Goal: Check status

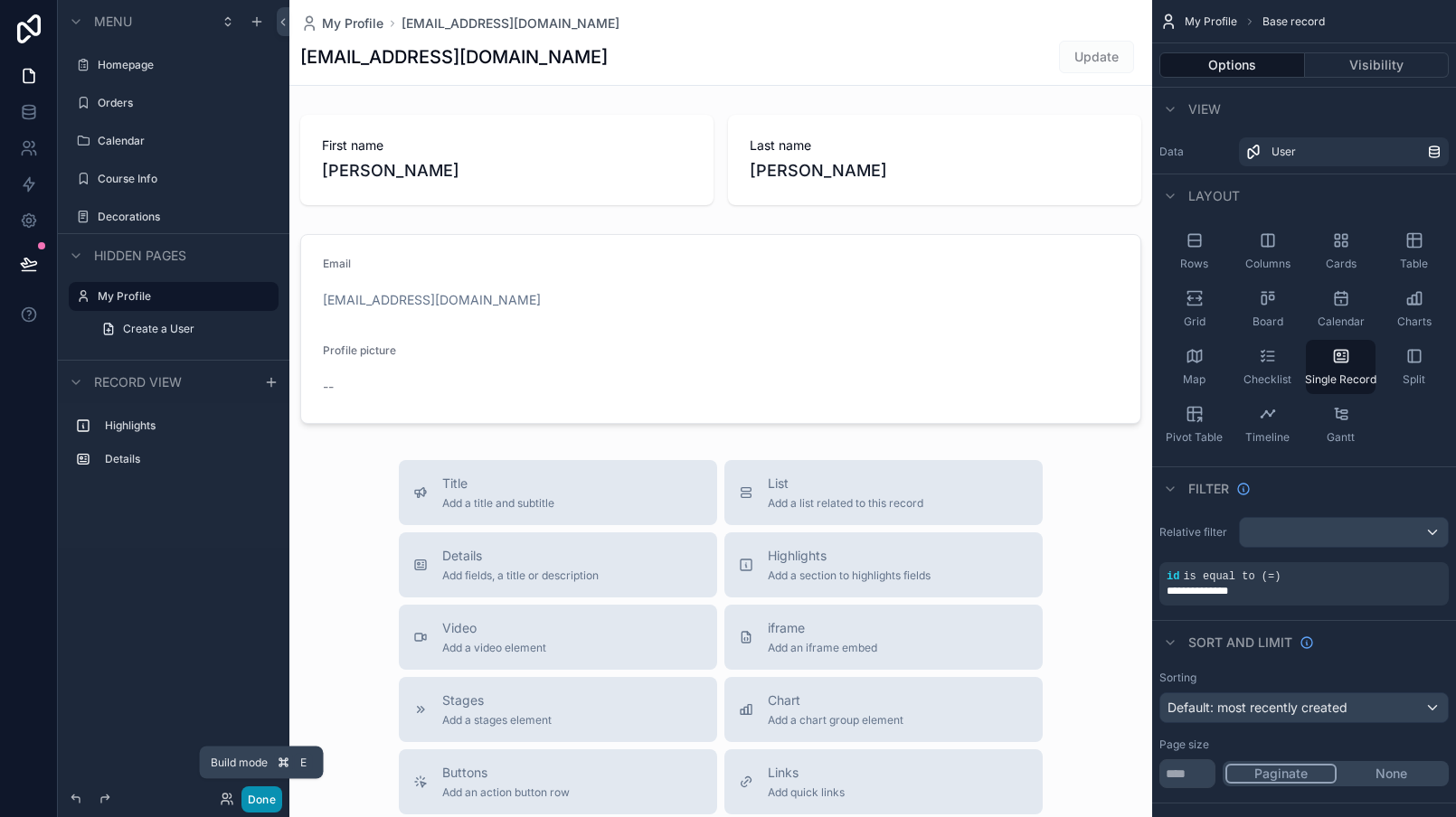
click at [273, 790] on button "Done" at bounding box center [262, 799] width 41 height 26
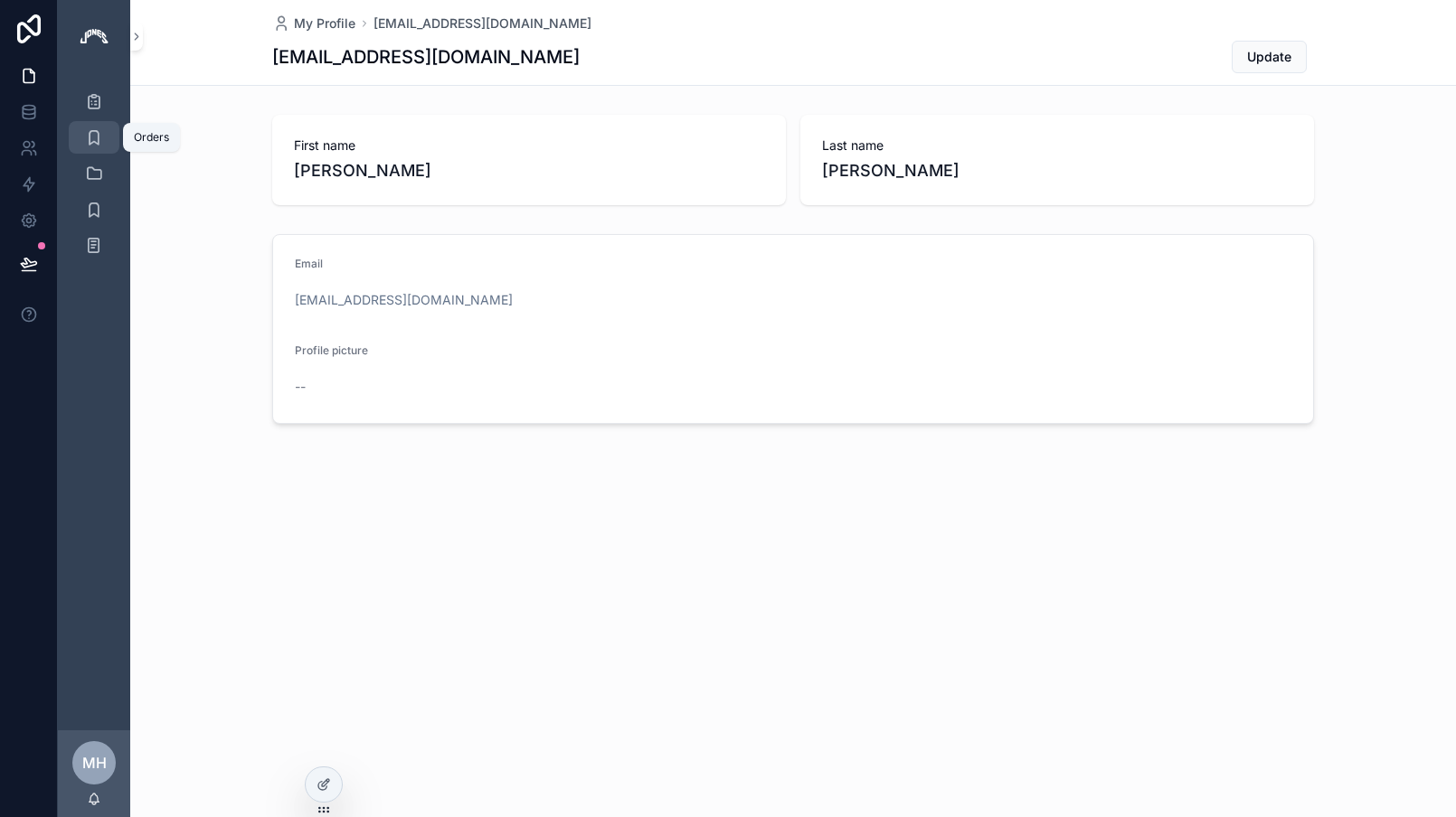
click at [96, 141] on icon "scrollable content" at bounding box center [93, 137] width 18 height 18
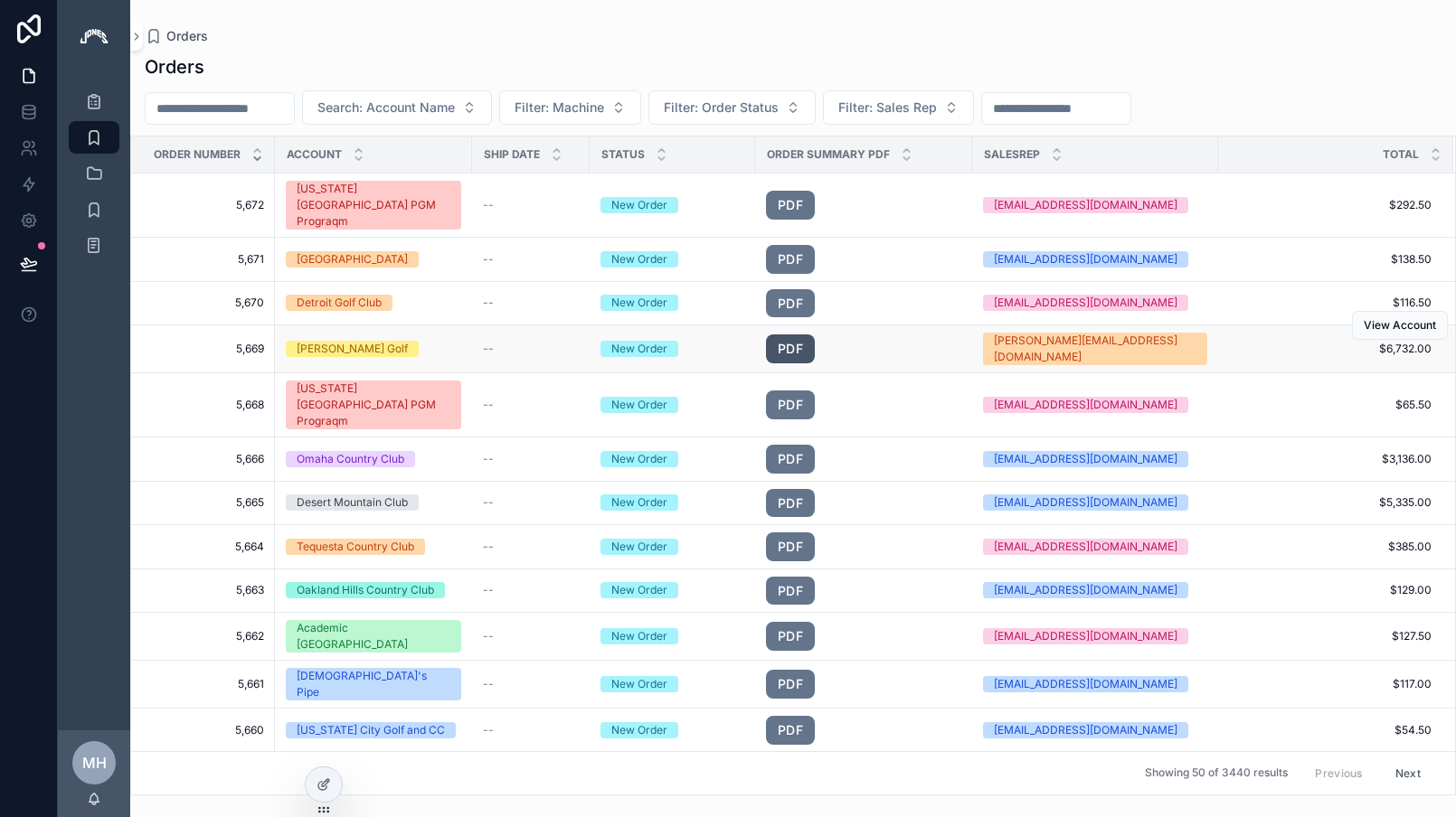
click at [785, 335] on link "PDF" at bounding box center [790, 349] width 49 height 29
click at [799, 326] on td "PDF" at bounding box center [863, 349] width 217 height 48
click at [798, 335] on link "PDF" at bounding box center [790, 349] width 49 height 29
click at [1064, 112] on input "scrollable content" at bounding box center [1056, 109] width 148 height 25
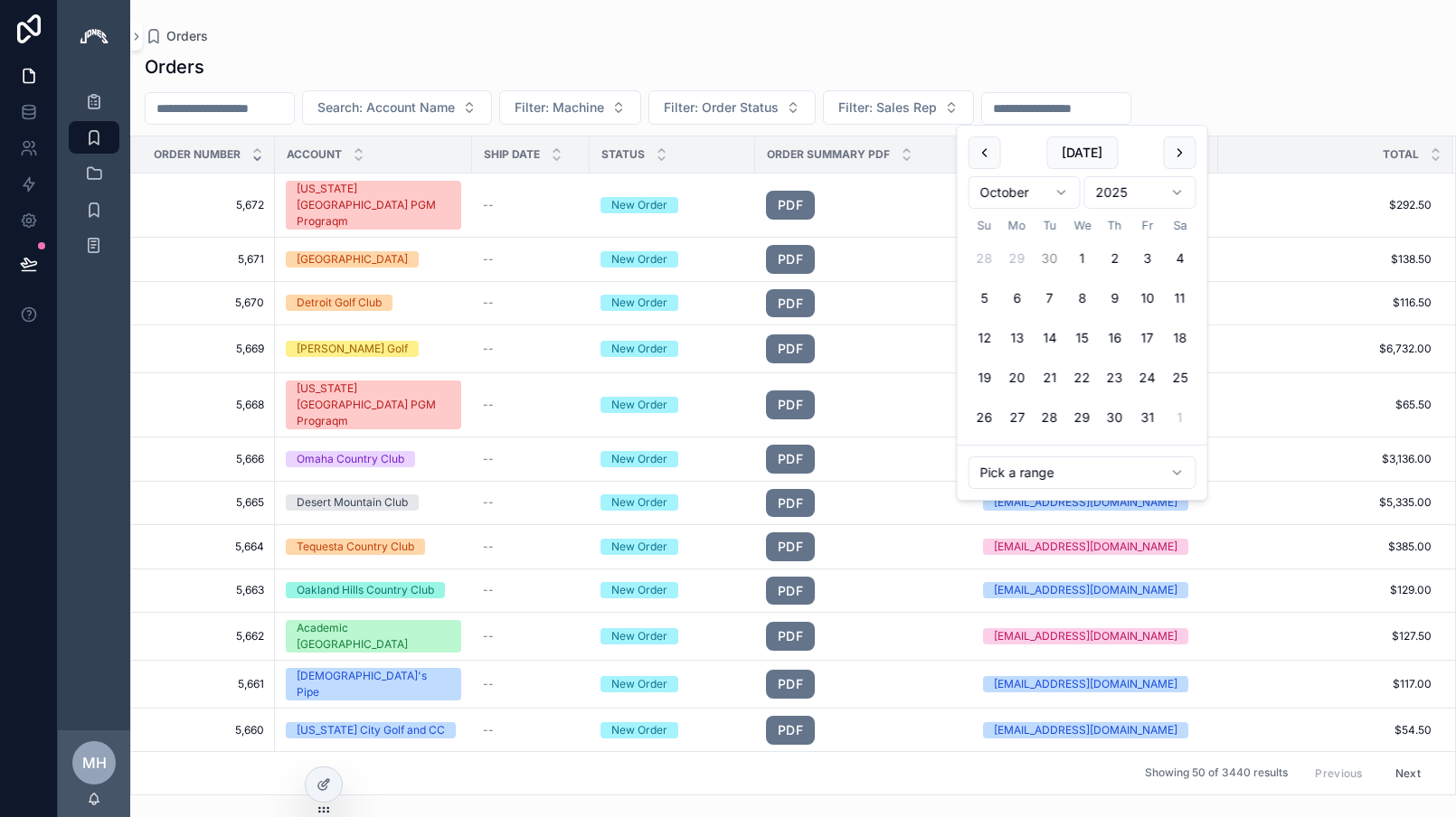
click at [1047, 261] on button "30" at bounding box center [1049, 258] width 32 height 32
type input "**********"
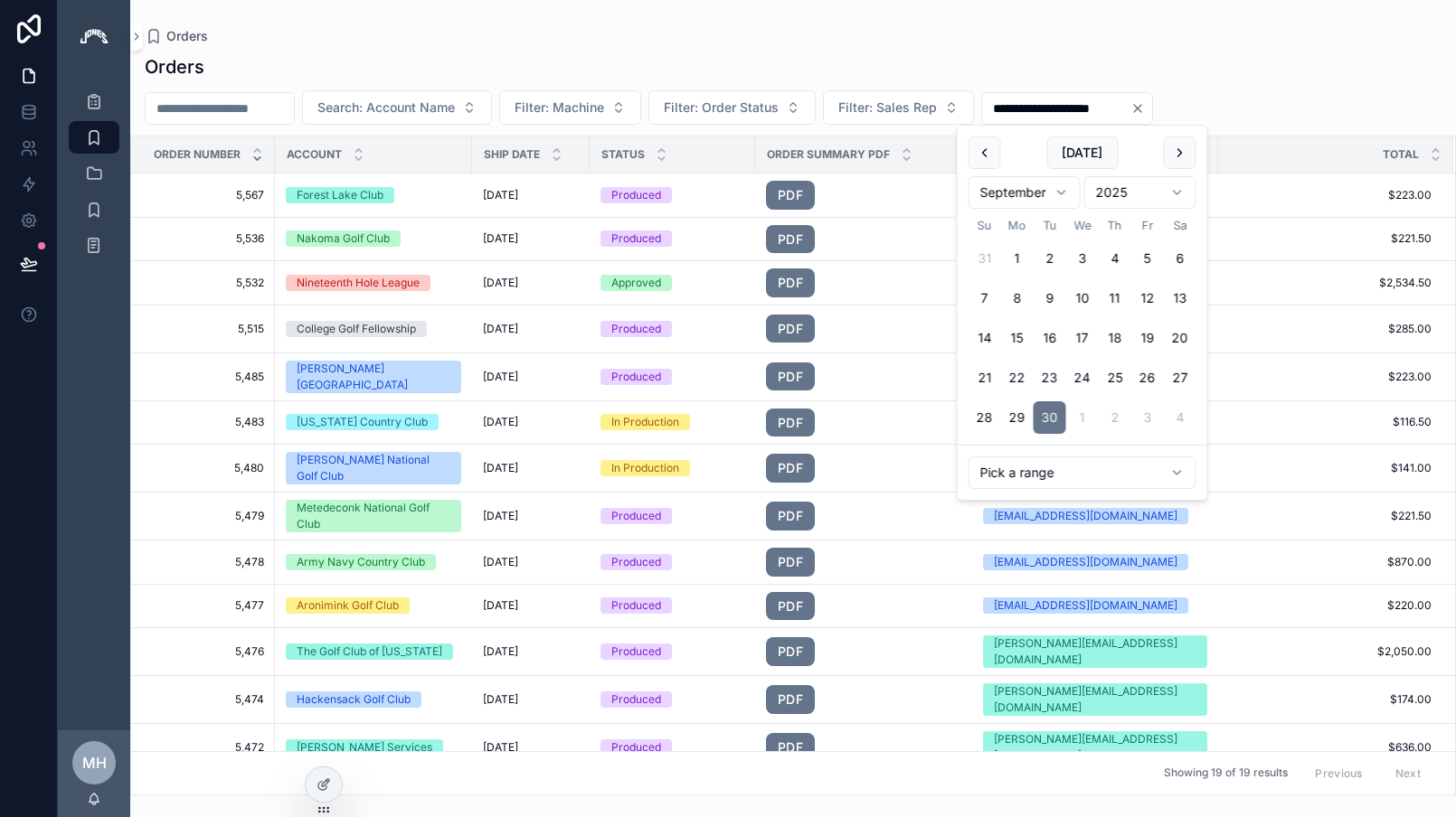
click at [698, 46] on div "**********" at bounding box center [793, 419] width 1326 height 752
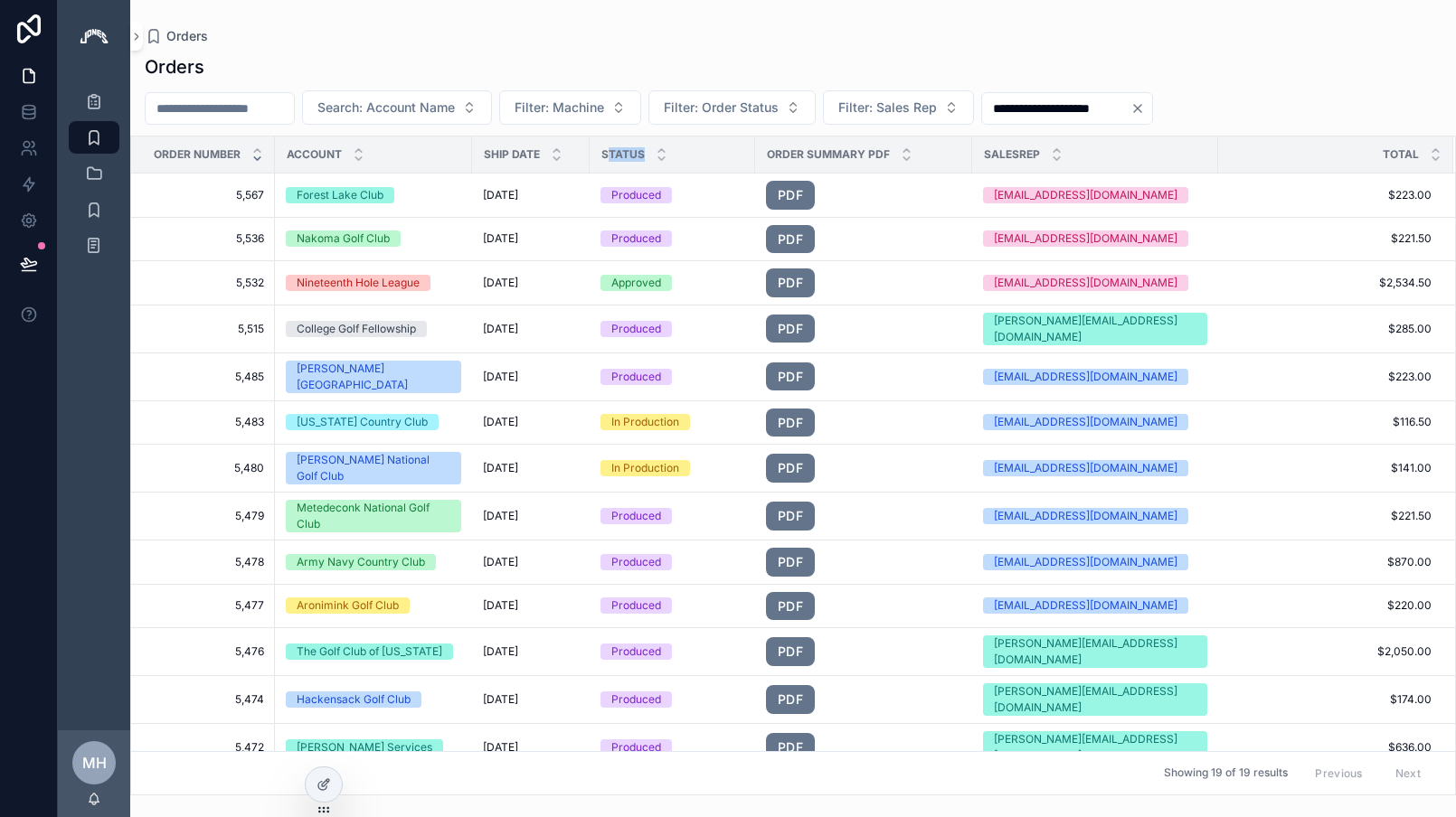
drag, startPoint x: 608, startPoint y: 156, endPoint x: 643, endPoint y: 156, distance: 35.0
click at [643, 156] on span "Status" at bounding box center [622, 155] width 44 height 15
click at [605, 153] on span "Status" at bounding box center [622, 155] width 44 height 15
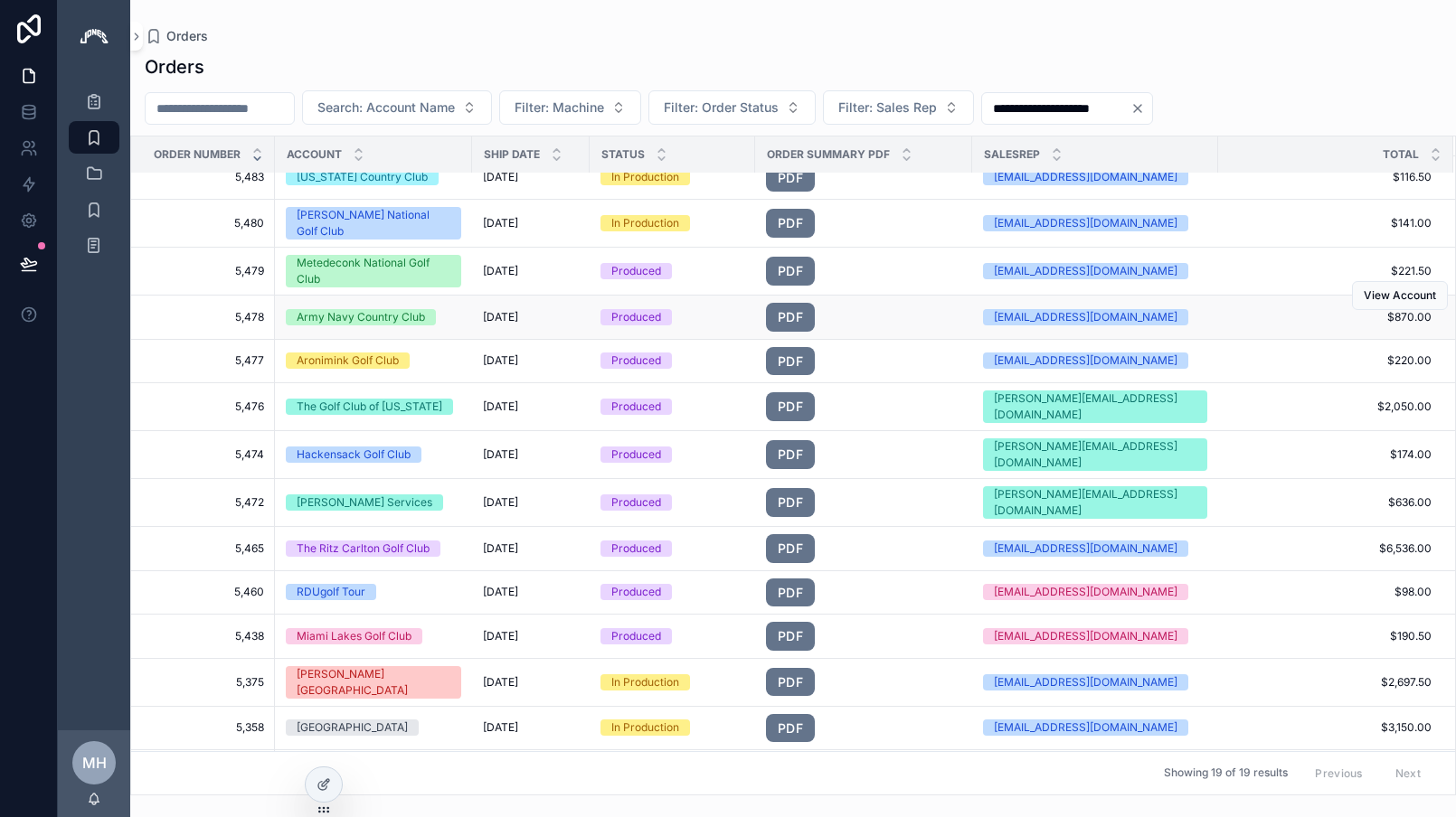
scroll to position [259, 0]
